Goal: Task Accomplishment & Management: Manage account settings

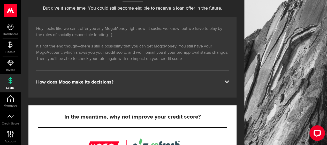
scroll to position [78, 0]
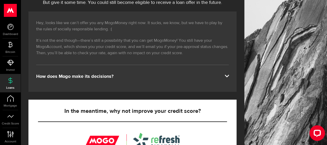
click at [99, 75] on div "How does Mogo make its decisions?" at bounding box center [132, 76] width 193 height 6
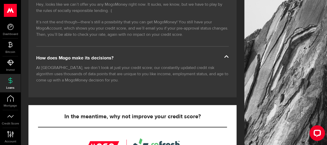
scroll to position [104, 0]
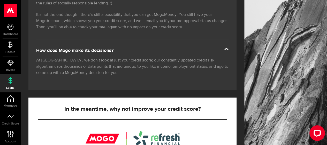
click at [235, 49] on div "Hey, looks like we can’t offer you any MogoMoney right now. It sucks, we know, …" at bounding box center [132, 38] width 208 height 104
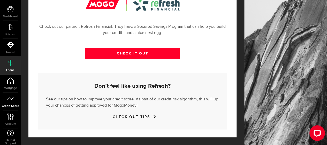
scroll to position [26, 0]
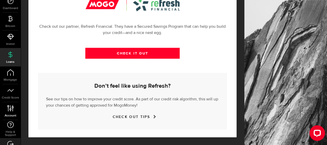
click at [11, 109] on icon at bounding box center [10, 108] width 7 height 6
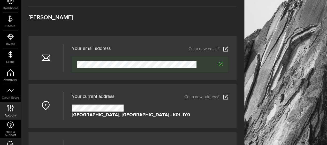
scroll to position [52, 0]
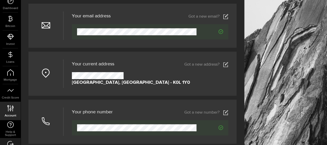
click at [223, 31] on icon "Verified" at bounding box center [221, 31] width 5 height 5
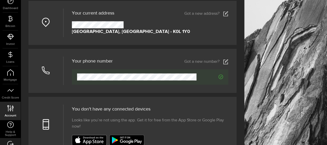
scroll to position [104, 0]
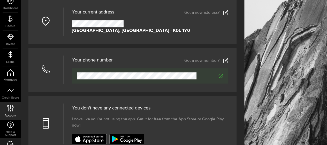
click at [52, 67] on div at bounding box center [45, 69] width 35 height 28
click at [45, 68] on icon at bounding box center [46, 69] width 8 height 8
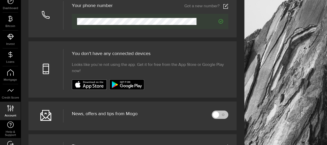
scroll to position [207, 0]
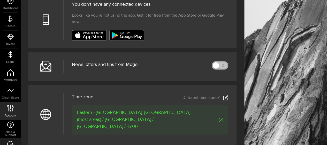
click at [218, 66] on div at bounding box center [216, 65] width 4 height 4
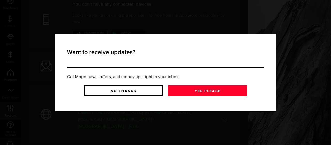
click at [139, 92] on link "No Thanks" at bounding box center [123, 90] width 79 height 11
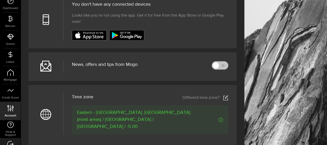
scroll to position [233, 0]
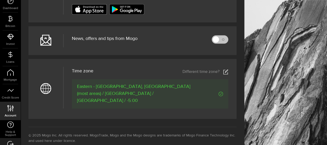
click at [155, 93] on div "Eastern - [GEOGRAPHIC_DATA], [GEOGRAPHIC_DATA] (most areas) / [GEOGRAPHIC_DATA]…" at bounding box center [150, 93] width 157 height 29
click at [228, 71] on use at bounding box center [226, 71] width 5 height 5
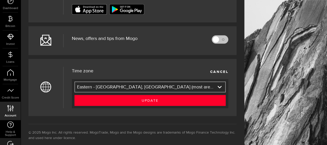
click at [174, 67] on div "Time zone Different time zone? Time zone CANCEL Eastern - [GEOGRAPHIC_DATA], [G…" at bounding box center [150, 88] width 173 height 42
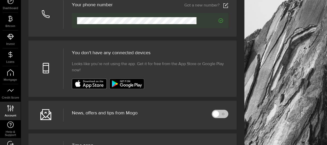
scroll to position [155, 0]
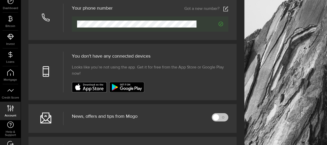
click at [229, 9] on icon at bounding box center [225, 8] width 5 height 5
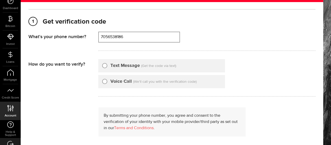
scroll to position [52, 0]
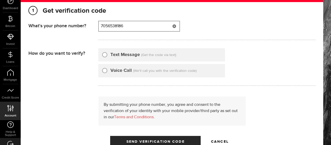
click at [131, 28] on input "7056538186" at bounding box center [139, 26] width 81 height 10
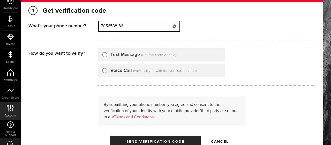
type input "7056538186"
click at [174, 26] on icon at bounding box center [174, 26] width 4 height 4
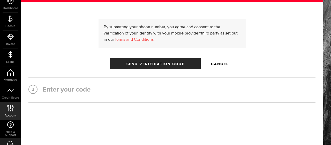
scroll to position [129, 0]
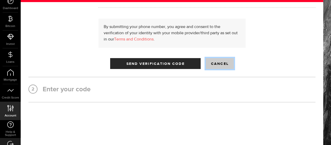
click at [219, 64] on span "Button" at bounding box center [220, 65] width 8 height 8
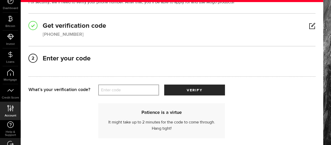
scroll to position [0, 0]
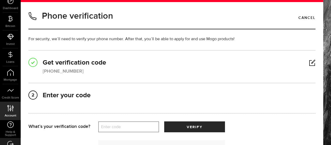
click at [309, 63] on link at bounding box center [312, 63] width 6 height 0
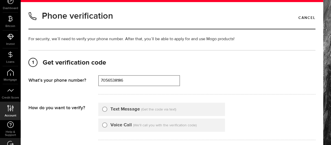
click at [308, 63] on h2 "1 Get verification code" at bounding box center [171, 62] width 287 height 9
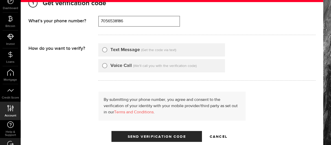
scroll to position [78, 0]
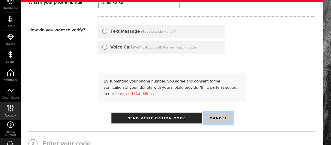
click at [219, 120] on span "Button" at bounding box center [219, 119] width 8 height 8
type input "7056538186"
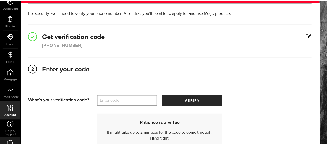
scroll to position [0, 0]
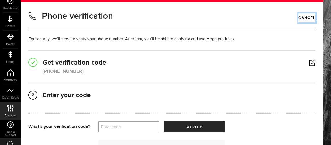
click at [303, 21] on link "Cancel" at bounding box center [307, 17] width 17 height 9
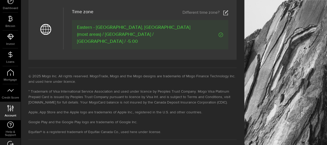
scroll to position [294, 0]
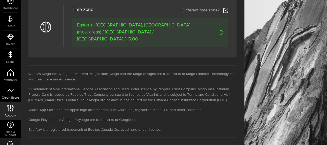
click at [10, 90] on icon at bounding box center [10, 90] width 6 height 6
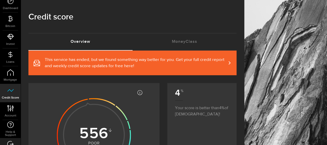
click at [228, 62] on span at bounding box center [226, 62] width 2 height 5
click at [10, 4] on link "Dashboard" at bounding box center [10, 4] width 21 height 18
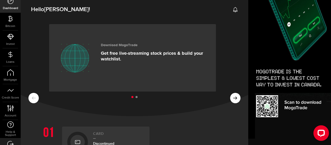
drag, startPoint x: 40, startPoint y: 12, endPoint x: 157, endPoint y: 18, distance: 116.7
click at [155, 19] on div "Download MogoTrade Get free live-streaming stock prices & build your watchlist.…" at bounding box center [135, 67] width 228 height 98
click at [233, 11] on use at bounding box center [235, 9] width 4 height 5
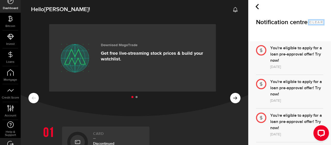
click at [314, 24] on button "clear" at bounding box center [317, 22] width 14 height 4
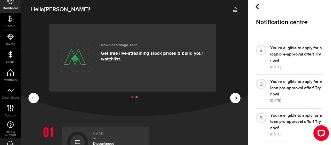
drag, startPoint x: 255, startPoint y: 6, endPoint x: 257, endPoint y: 8, distance: 3.1
click at [255, 6] on icon at bounding box center [257, 6] width 5 height 5
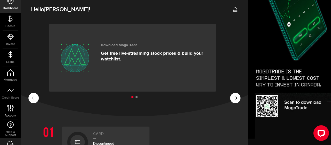
click at [9, 110] on icon at bounding box center [10, 108] width 7 height 6
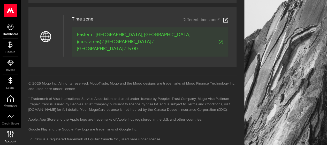
click at [11, 27] on icon at bounding box center [10, 27] width 6 height 6
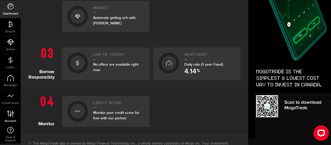
scroll to position [37, 0]
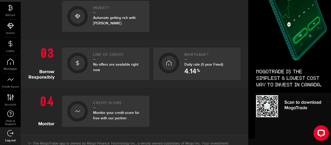
click at [10, 134] on icon at bounding box center [10, 133] width 6 height 6
